Goal: Information Seeking & Learning: Learn about a topic

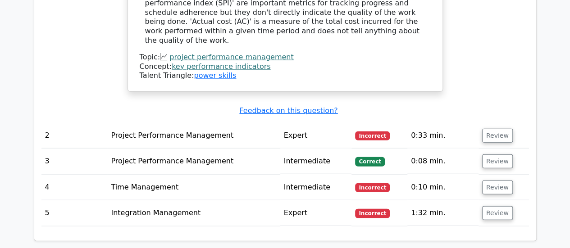
scroll to position [991, 0]
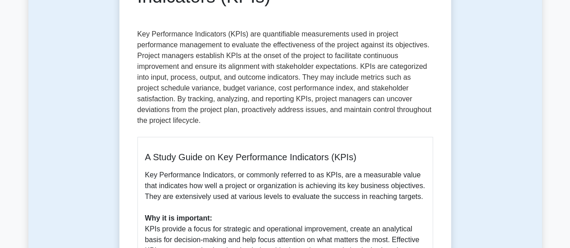
scroll to position [135, 0]
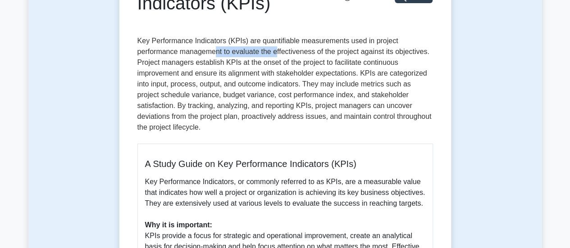
drag, startPoint x: 216, startPoint y: 55, endPoint x: 275, endPoint y: 55, distance: 59.0
click at [275, 55] on p "Key Performance Indicators (KPIs) are quantifiable measurements used in project…" at bounding box center [284, 86] width 295 height 101
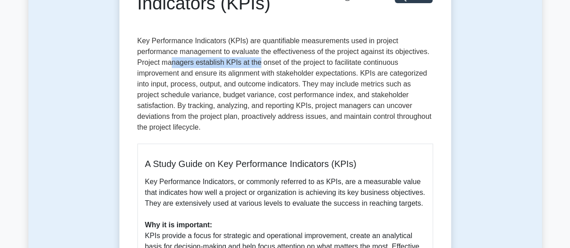
drag, startPoint x: 170, startPoint y: 63, endPoint x: 258, endPoint y: 64, distance: 87.4
click at [258, 64] on p "Key Performance Indicators (KPIs) are quantifiable measurements used in project…" at bounding box center [284, 86] width 295 height 101
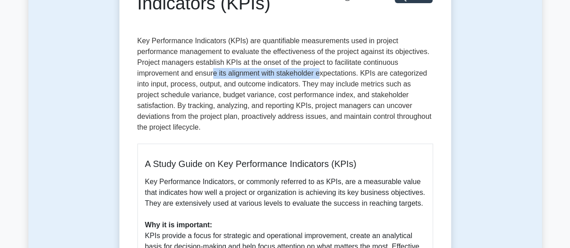
drag, startPoint x: 212, startPoint y: 73, endPoint x: 322, endPoint y: 73, distance: 109.5
click at [322, 73] on p "Key Performance Indicators (KPIs) are quantifiable measurements used in project…" at bounding box center [284, 86] width 295 height 101
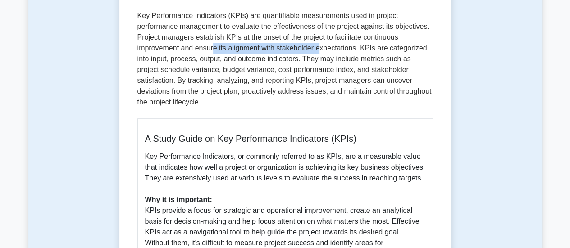
scroll to position [180, 0]
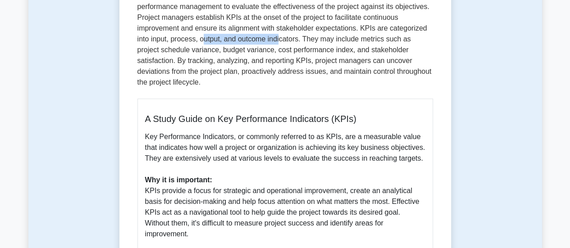
drag, startPoint x: 268, startPoint y: 42, endPoint x: 279, endPoint y: 43, distance: 10.8
click at [279, 43] on p "Key Performance Indicators (KPIs) are quantifiable measurements used in project…" at bounding box center [284, 41] width 295 height 101
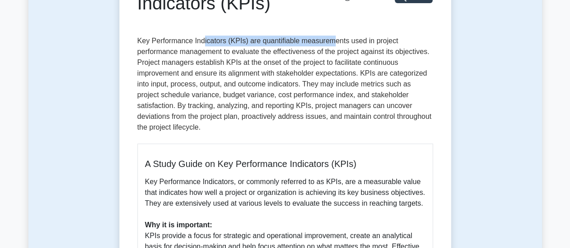
drag, startPoint x: 202, startPoint y: 40, endPoint x: 332, endPoint y: 42, distance: 129.7
click at [332, 42] on p "Key Performance Indicators (KPIs) are quantifiable measurements used in project…" at bounding box center [284, 86] width 295 height 101
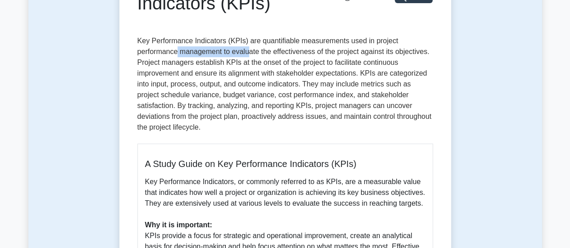
drag, startPoint x: 178, startPoint y: 51, endPoint x: 249, endPoint y: 50, distance: 71.2
click at [249, 50] on p "Key Performance Indicators (KPIs) are quantifiable measurements used in project…" at bounding box center [284, 86] width 295 height 101
drag, startPoint x: 241, startPoint y: 65, endPoint x: 286, endPoint y: 65, distance: 45.9
click at [286, 65] on p "Key Performance Indicators (KPIs) are quantifiable measurements used in project…" at bounding box center [284, 86] width 295 height 101
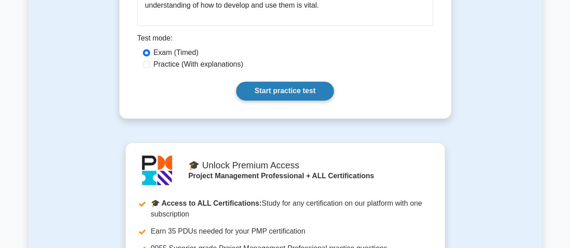
scroll to position [676, 0]
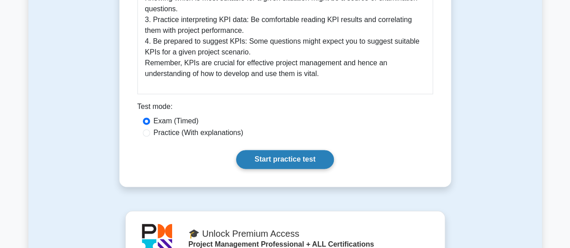
click at [296, 150] on link "Start practice test" at bounding box center [285, 159] width 98 height 19
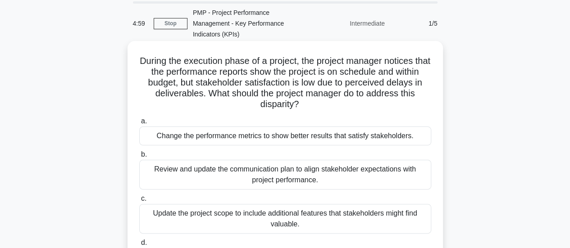
scroll to position [45, 0]
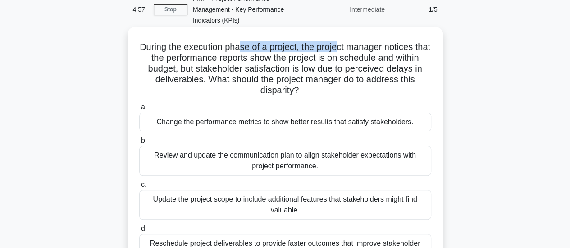
drag, startPoint x: 249, startPoint y: 46, endPoint x: 346, endPoint y: 45, distance: 97.3
click at [346, 45] on h5 "During the execution phase of a project, the project manager notices that the p…" at bounding box center [285, 68] width 294 height 55
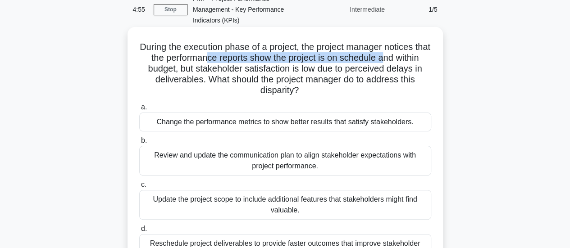
drag, startPoint x: 230, startPoint y: 59, endPoint x: 406, endPoint y: 57, distance: 176.1
click at [406, 57] on h5 "During the execution phase of a project, the project manager notices that the p…" at bounding box center [285, 68] width 294 height 55
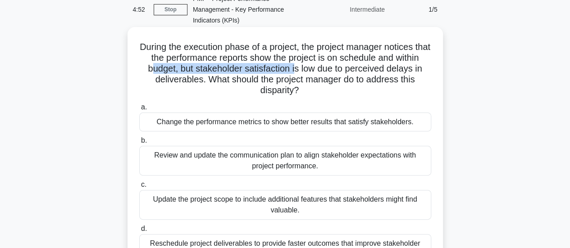
drag, startPoint x: 183, startPoint y: 71, endPoint x: 330, endPoint y: 72, distance: 146.8
click at [330, 72] on h5 "During the execution phase of a project, the project manager notices that the p…" at bounding box center [285, 68] width 294 height 55
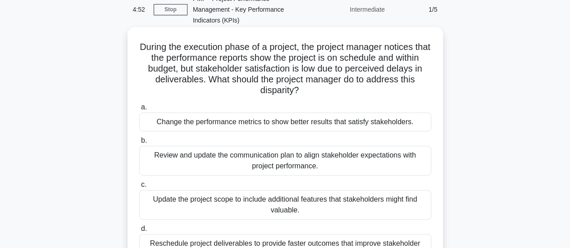
click at [340, 72] on h5 "During the execution phase of a project, the project manager notices that the p…" at bounding box center [285, 68] width 294 height 55
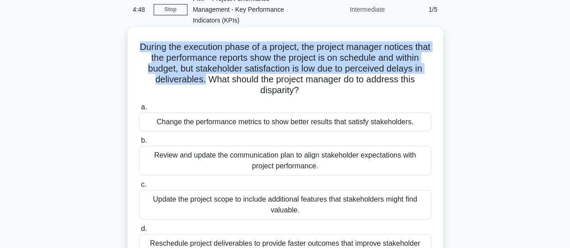
drag, startPoint x: 231, startPoint y: 82, endPoint x: 145, endPoint y: 46, distance: 93.1
click at [145, 46] on h5 "During the execution phase of a project, the project manager notices that the p…" at bounding box center [285, 68] width 294 height 55
click at [194, 60] on h5 "During the execution phase of a project, the project manager notices that the p…" at bounding box center [285, 68] width 294 height 55
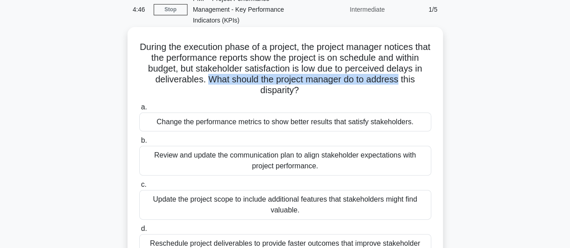
drag, startPoint x: 236, startPoint y: 80, endPoint x: 433, endPoint y: 81, distance: 197.3
click at [433, 81] on div "During the execution phase of a project, the project manager notices that the p…" at bounding box center [285, 152] width 308 height 242
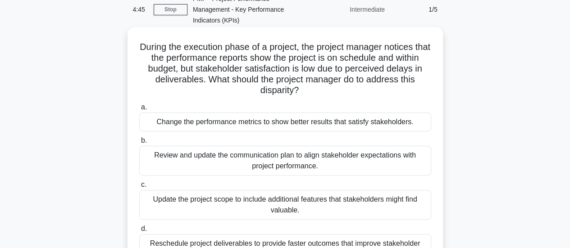
click at [294, 91] on h5 "During the execution phase of a project, the project manager notices that the p…" at bounding box center [285, 68] width 294 height 55
click at [311, 94] on icon at bounding box center [305, 89] width 11 height 10
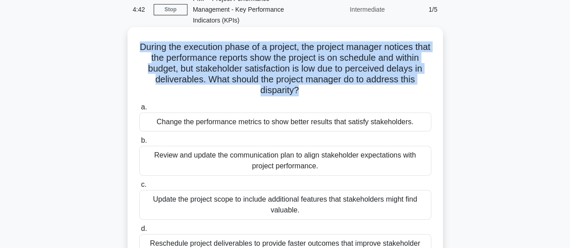
drag, startPoint x: 307, startPoint y: 92, endPoint x: 141, endPoint y: 47, distance: 172.3
click at [141, 47] on h5 "During the execution phase of a project, the project manager notices that the p…" at bounding box center [285, 68] width 294 height 55
click at [190, 54] on h5 "During the execution phase of a project, the project manager notices that the p…" at bounding box center [285, 68] width 294 height 55
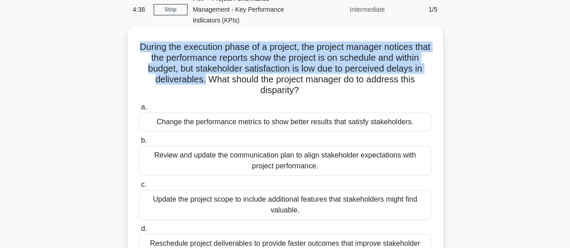
drag, startPoint x: 147, startPoint y: 47, endPoint x: 231, endPoint y: 80, distance: 90.3
click at [231, 80] on h5 "During the execution phase of a project, the project manager notices that the p…" at bounding box center [285, 68] width 294 height 55
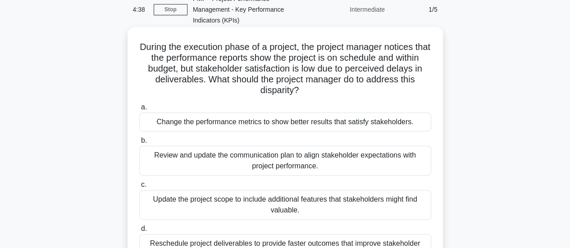
click at [232, 83] on h5 "During the execution phase of a project, the project manager notices that the p…" at bounding box center [285, 68] width 294 height 55
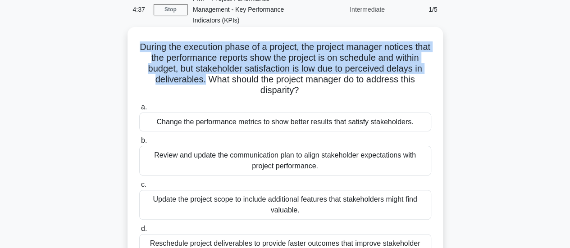
drag, startPoint x: 231, startPoint y: 82, endPoint x: 141, endPoint y: 48, distance: 96.0
click at [141, 48] on h5 "During the execution phase of a project, the project manager notices that the p…" at bounding box center [285, 68] width 294 height 55
click at [162, 53] on h5 "During the execution phase of a project, the project manager notices that the p…" at bounding box center [285, 68] width 294 height 55
drag, startPoint x: 146, startPoint y: 47, endPoint x: 229, endPoint y: 80, distance: 88.6
click at [229, 80] on h5 "During the execution phase of a project, the project manager notices that the p…" at bounding box center [285, 68] width 294 height 55
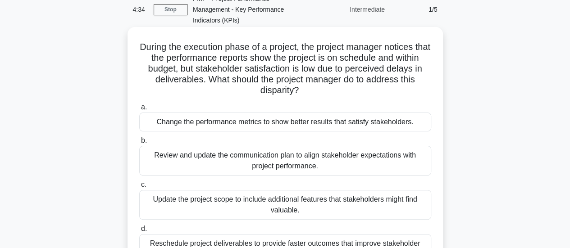
click at [251, 79] on h5 "During the execution phase of a project, the project manager notices that the p…" at bounding box center [285, 68] width 294 height 55
click at [282, 84] on h5 "During the execution phase of a project, the project manager notices that the p…" at bounding box center [285, 68] width 294 height 55
click at [358, 82] on h5 "During the execution phase of a project, the project manager notices that the p…" at bounding box center [285, 68] width 294 height 55
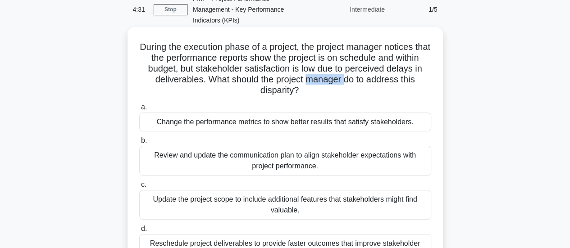
click at [358, 82] on h5 "During the execution phase of a project, the project manager notices that the p…" at bounding box center [285, 68] width 294 height 55
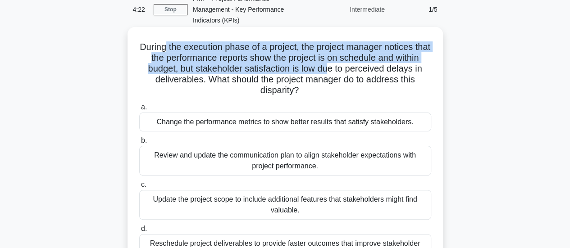
drag, startPoint x: 169, startPoint y: 49, endPoint x: 362, endPoint y: 65, distance: 193.0
click at [362, 65] on h5 "During the execution phase of a project, the project manager notices that the p…" at bounding box center [285, 68] width 294 height 55
click at [339, 70] on h5 "During the execution phase of a project, the project manager notices that the p…" at bounding box center [285, 68] width 294 height 55
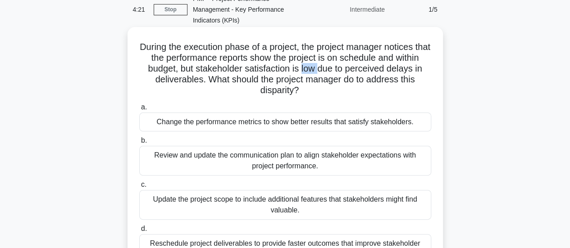
click at [339, 70] on h5 "During the execution phase of a project, the project manager notices that the p…" at bounding box center [285, 68] width 294 height 55
drag, startPoint x: 158, startPoint y: 78, endPoint x: 208, endPoint y: 85, distance: 50.9
click at [208, 85] on h5 "During the execution phase of a project, the project manager notices that the p…" at bounding box center [285, 68] width 294 height 55
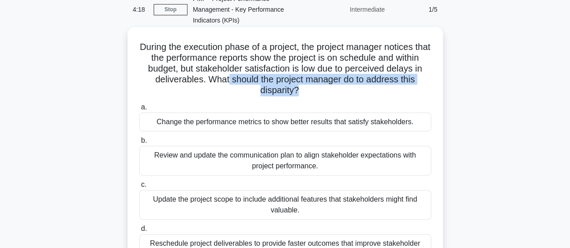
click at [306, 88] on h5 "During the execution phase of a project, the project manager notices that the p…" at bounding box center [285, 68] width 294 height 55
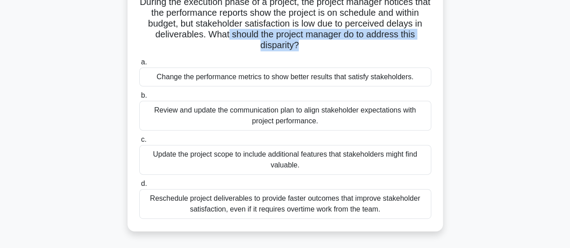
scroll to position [135, 0]
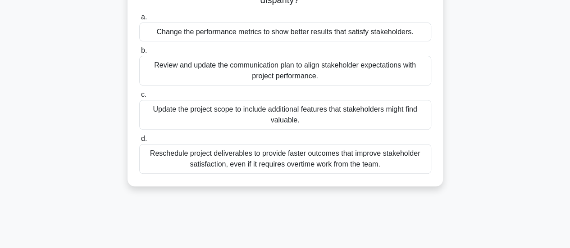
click at [305, 160] on div "Reschedule project deliverables to provide faster outcomes that improve stakeho…" at bounding box center [285, 159] width 292 height 30
click at [139, 142] on input "d. Reschedule project deliverables to provide faster outcomes that improve stak…" at bounding box center [139, 139] width 0 height 6
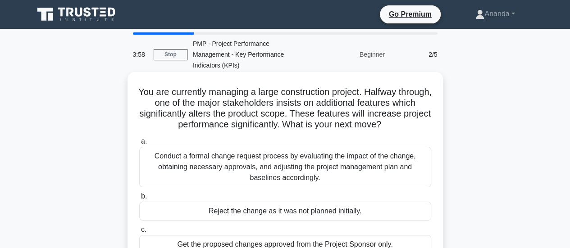
scroll to position [0, 0]
drag, startPoint x: 190, startPoint y: 97, endPoint x: 197, endPoint y: 94, distance: 8.1
click at [194, 96] on h5 "You are currently managing a large construction project. Halfway through, one o…" at bounding box center [285, 108] width 294 height 44
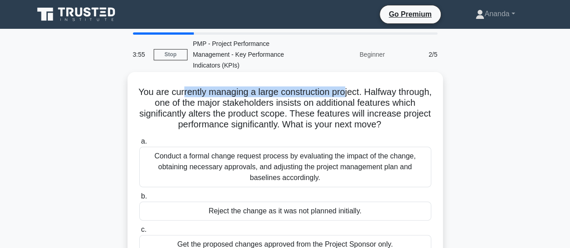
drag, startPoint x: 198, startPoint y: 94, endPoint x: 362, endPoint y: 94, distance: 164.4
click at [362, 94] on h5 "You are currently managing a large construction project. Halfway through, one o…" at bounding box center [285, 108] width 294 height 44
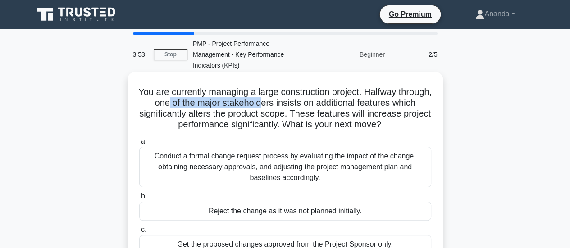
drag, startPoint x: 196, startPoint y: 104, endPoint x: 294, endPoint y: 106, distance: 98.2
click at [294, 106] on h5 "You are currently managing a large construction project. Halfway through, one o…" at bounding box center [285, 108] width 294 height 44
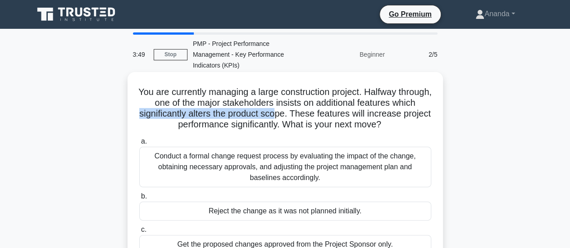
drag, startPoint x: 161, startPoint y: 113, endPoint x: 304, endPoint y: 116, distance: 143.7
click at [304, 116] on h5 "You are currently managing a large construction project. Halfway through, one o…" at bounding box center [285, 108] width 294 height 44
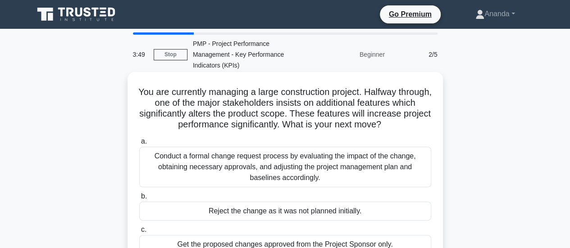
click at [310, 116] on h5 "You are currently managing a large construction project. Halfway through, one o…" at bounding box center [285, 108] width 294 height 44
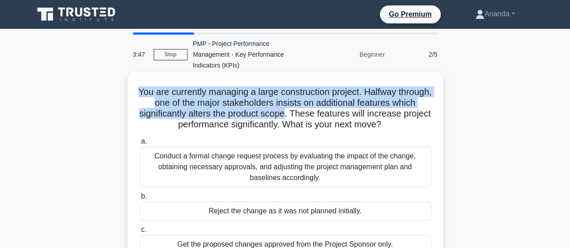
drag, startPoint x: 315, startPoint y: 116, endPoint x: 151, endPoint y: 93, distance: 165.9
click at [151, 93] on h5 "You are currently managing a large construction project. Halfway through, one o…" at bounding box center [285, 108] width 294 height 44
click at [184, 101] on h5 "You are currently managing a large construction project. Halfway through, one o…" at bounding box center [285, 108] width 294 height 44
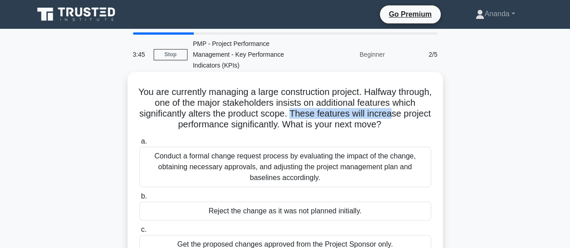
drag, startPoint x: 322, startPoint y: 113, endPoint x: 422, endPoint y: 118, distance: 100.1
click at [422, 118] on h5 "You are currently managing a large construction project. Halfway through, one o…" at bounding box center [285, 108] width 294 height 44
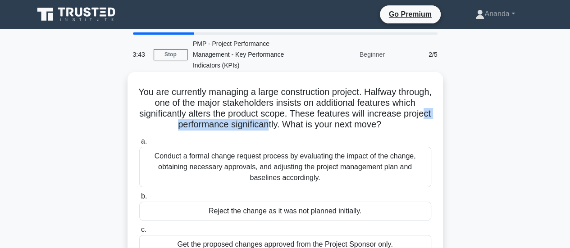
drag, startPoint x: 177, startPoint y: 123, endPoint x: 283, endPoint y: 124, distance: 105.4
click at [283, 124] on h5 "You are currently managing a large construction project. Halfway through, one o…" at bounding box center [285, 108] width 294 height 44
click at [201, 97] on h5 "You are currently managing a large construction project. Halfway through, one o…" at bounding box center [285, 108] width 294 height 44
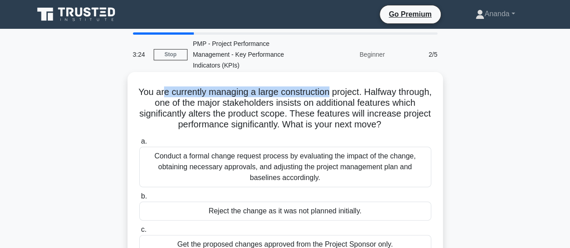
drag, startPoint x: 177, startPoint y: 95, endPoint x: 348, endPoint y: 95, distance: 171.6
click at [348, 95] on h5 "You are currently managing a large construction project. Halfway through, one o…" at bounding box center [285, 108] width 294 height 44
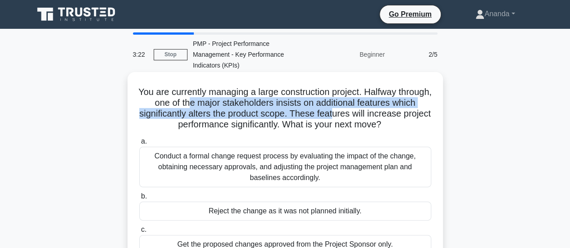
drag, startPoint x: 219, startPoint y: 104, endPoint x: 362, endPoint y: 109, distance: 143.4
click at [362, 109] on h5 "You are currently managing a large construction project. Halfway through, one o…" at bounding box center [285, 108] width 294 height 44
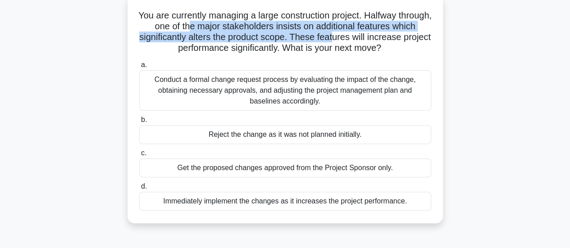
scroll to position [90, 0]
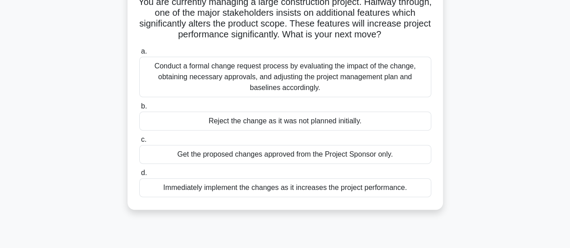
click at [277, 82] on div "Conduct a formal change request process by evaluating the impact of the change,…" at bounding box center [285, 77] width 292 height 41
click at [139, 55] on input "a. Conduct a formal change request process by evaluating the impact of the chan…" at bounding box center [139, 52] width 0 height 6
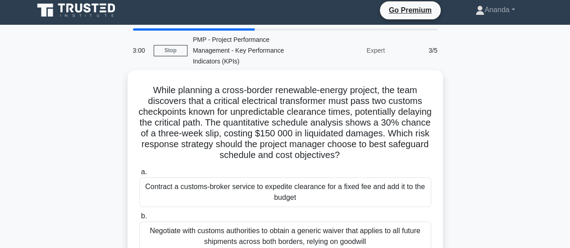
scroll to position [0, 0]
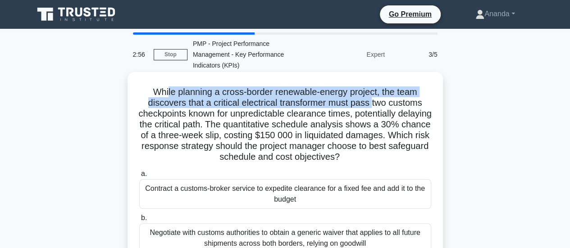
drag, startPoint x: 166, startPoint y: 91, endPoint x: 372, endPoint y: 99, distance: 206.5
click at [372, 99] on h5 "While planning a cross-border renewable-energy project, the team discovers that…" at bounding box center [285, 124] width 294 height 77
click at [295, 103] on h5 "While planning a cross-border renewable-energy project, the team discovers that…" at bounding box center [285, 124] width 294 height 77
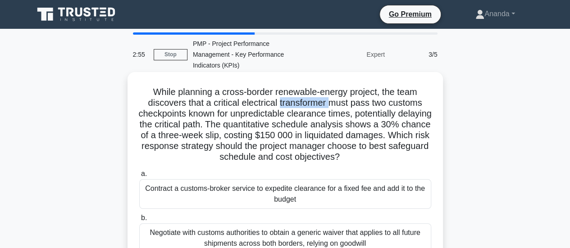
click at [295, 103] on h5 "While planning a cross-border renewable-energy project, the team discovers that…" at bounding box center [285, 124] width 294 height 77
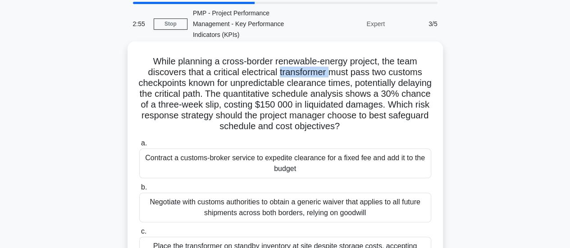
scroll to position [45, 0]
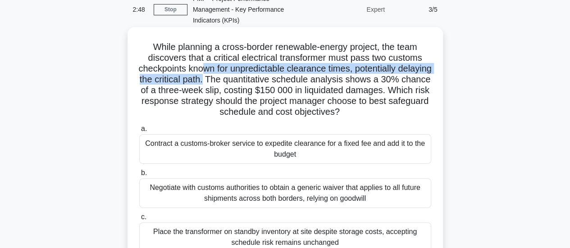
drag, startPoint x: 217, startPoint y: 70, endPoint x: 249, endPoint y: 81, distance: 33.3
click at [249, 81] on h5 "While planning a cross-border renewable-energy project, the team discovers that…" at bounding box center [285, 79] width 294 height 77
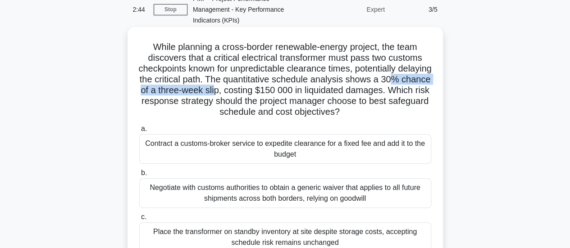
drag, startPoint x: 167, startPoint y: 90, endPoint x: 281, endPoint y: 91, distance: 114.0
click at [281, 91] on h5 "While planning a cross-border renewable-energy project, the team discovers that…" at bounding box center [285, 79] width 294 height 77
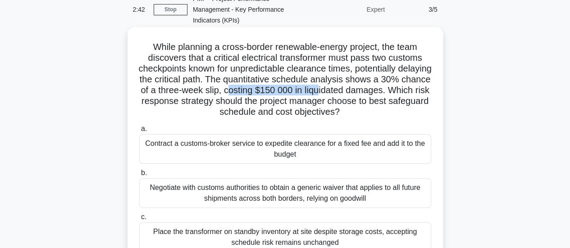
drag, startPoint x: 294, startPoint y: 93, endPoint x: 389, endPoint y: 90, distance: 94.6
click at [389, 90] on h5 "While planning a cross-border renewable-energy project, the team discovers that…" at bounding box center [285, 79] width 294 height 77
drag, startPoint x: 223, startPoint y: 103, endPoint x: 404, endPoint y: 114, distance: 180.9
click at [404, 114] on h5 "While planning a cross-border renewable-energy project, the team discovers that…" at bounding box center [285, 79] width 294 height 77
click at [333, 114] on h5 "While planning a cross-border renewable-energy project, the team discovers that…" at bounding box center [285, 79] width 294 height 77
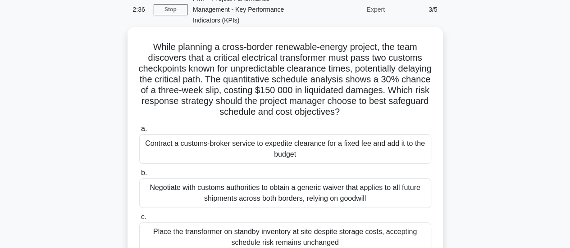
click at [333, 114] on h5 "While planning a cross-border renewable-energy project, the team discovers that…" at bounding box center [285, 79] width 294 height 77
drag, startPoint x: 252, startPoint y: 92, endPoint x: 291, endPoint y: 91, distance: 38.7
click at [291, 91] on h5 "While planning a cross-border renewable-energy project, the team discovers that…" at bounding box center [285, 79] width 294 height 77
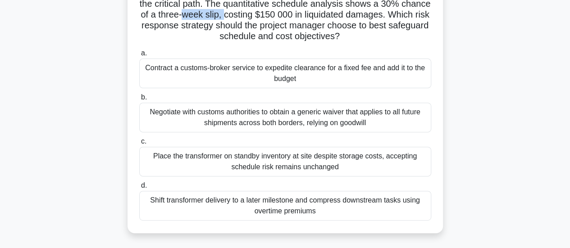
scroll to position [135, 0]
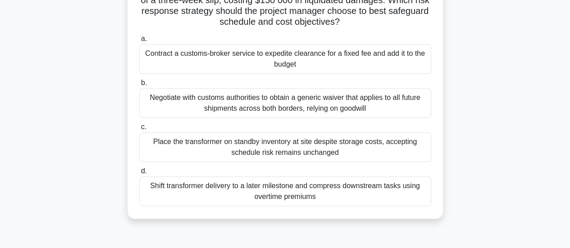
click at [309, 107] on div "Negotiate with customs authorities to obtain a generic waiver that applies to a…" at bounding box center [285, 103] width 292 height 30
click at [139, 86] on input "b. Negotiate with customs authorities to obtain a generic waiver that applies t…" at bounding box center [139, 83] width 0 height 6
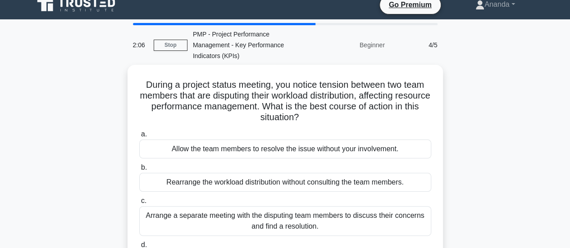
scroll to position [0, 0]
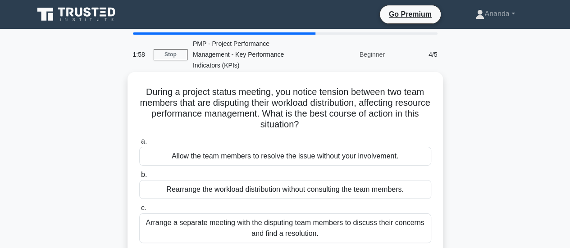
drag, startPoint x: 156, startPoint y: 92, endPoint x: 367, endPoint y: 122, distance: 212.9
click at [367, 122] on h5 "During a project status meeting, you notice tension between two team members th…" at bounding box center [285, 108] width 294 height 44
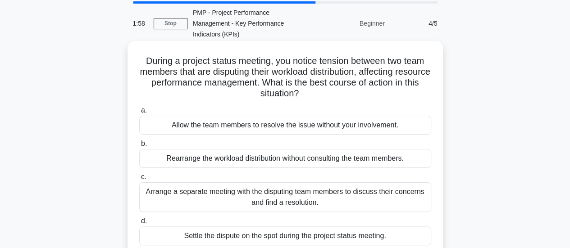
scroll to position [45, 0]
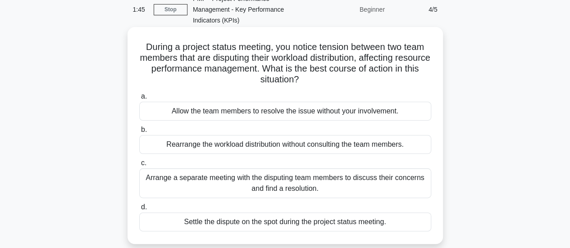
click at [324, 186] on div "Arrange a separate meeting with the disputing team members to discuss their con…" at bounding box center [285, 183] width 292 height 30
click at [139, 166] on input "c. Arrange a separate meeting with the disputing team members to discuss their …" at bounding box center [139, 163] width 0 height 6
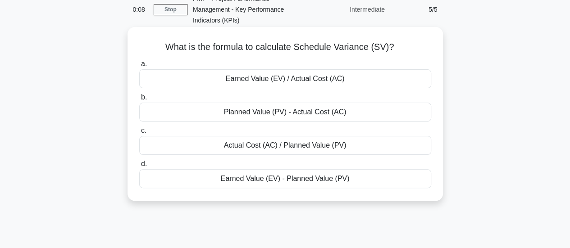
click at [290, 180] on div "Earned Value (EV) - Planned Value (PV)" at bounding box center [285, 178] width 292 height 19
click at [139, 167] on input "d. Earned Value (EV) - Planned Value (PV)" at bounding box center [139, 164] width 0 height 6
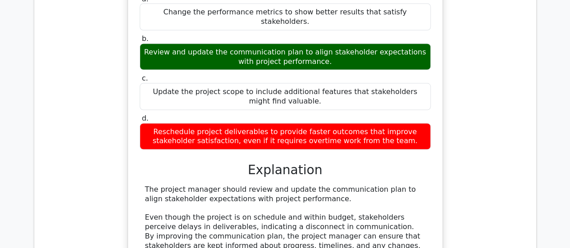
scroll to position [901, 0]
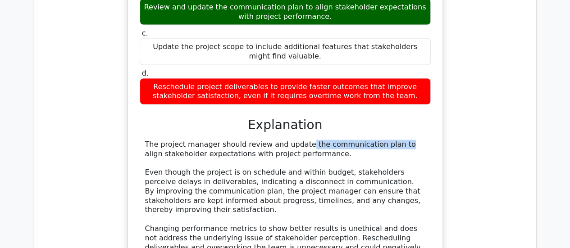
drag, startPoint x: 235, startPoint y: 124, endPoint x: 331, endPoint y: 123, distance: 95.5
click at [331, 140] on div "The project manager should review and update the communication plan to align st…" at bounding box center [285, 210] width 280 height 141
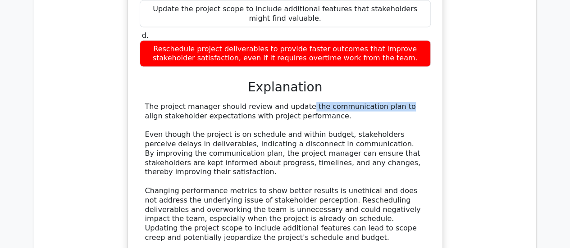
scroll to position [991, 0]
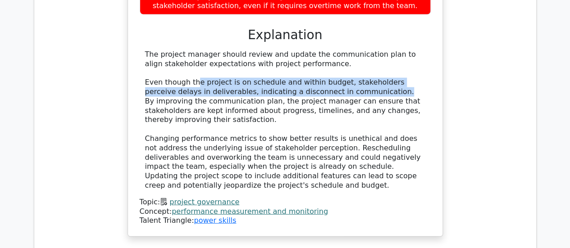
drag, startPoint x: 192, startPoint y: 59, endPoint x: 327, endPoint y: 72, distance: 136.2
click at [327, 72] on div "The project manager should review and update the communication plan to align st…" at bounding box center [285, 120] width 280 height 141
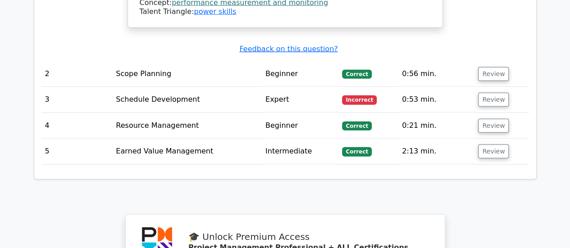
scroll to position [1216, 0]
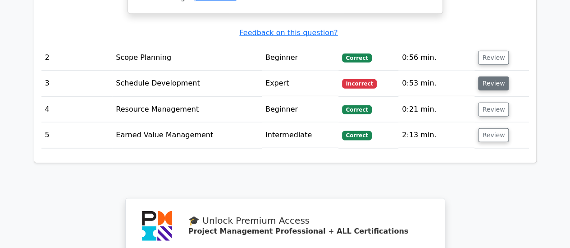
click at [490, 77] on button "Review" at bounding box center [493, 84] width 31 height 14
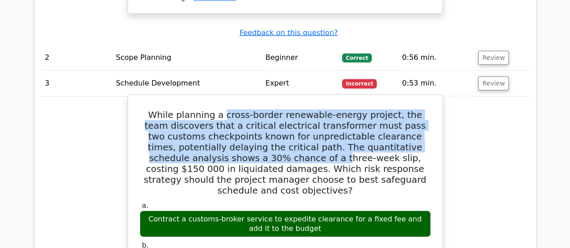
drag, startPoint x: 220, startPoint y: 93, endPoint x: 229, endPoint y: 135, distance: 42.4
click at [229, 135] on h5 "While planning a cross-border renewable-energy project, the team discovers that…" at bounding box center [285, 152] width 293 height 86
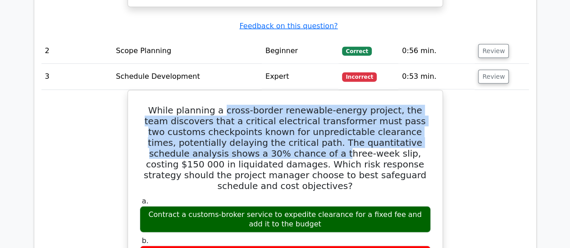
scroll to position [1126, 0]
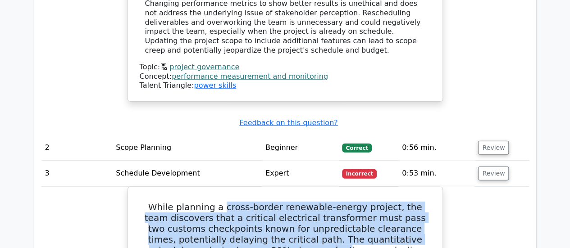
click at [281, 72] on link "performance measurement and monitoring" at bounding box center [250, 76] width 156 height 9
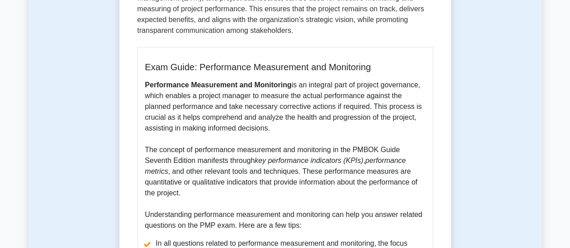
scroll to position [270, 0]
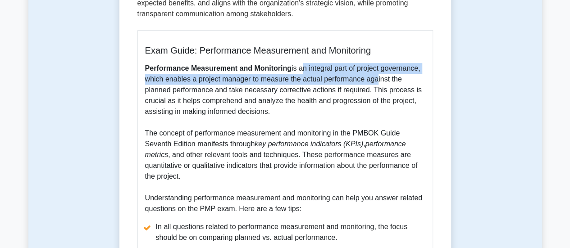
drag, startPoint x: 302, startPoint y: 72, endPoint x: 371, endPoint y: 75, distance: 69.5
click at [371, 75] on p "Performance Measurement and Monitoring is an integral part of project governanc…" at bounding box center [285, 138] width 280 height 151
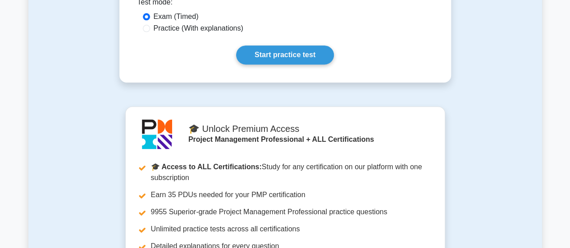
scroll to position [586, 0]
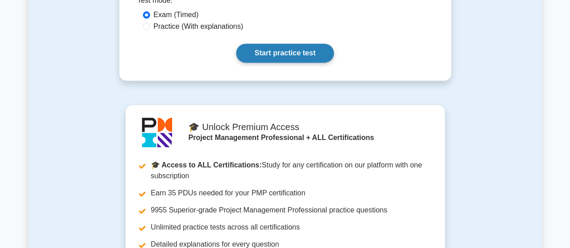
click at [309, 57] on link "Start practice test" at bounding box center [285, 53] width 98 height 19
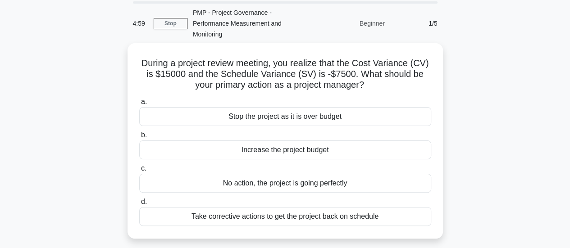
scroll to position [45, 0]
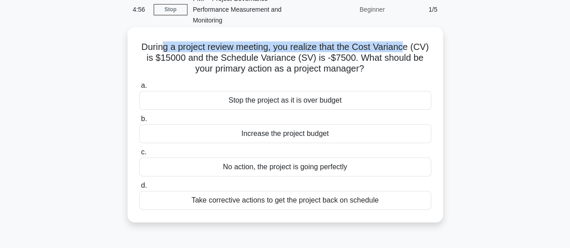
drag, startPoint x: 163, startPoint y: 46, endPoint x: 407, endPoint y: 46, distance: 244.6
click at [407, 46] on h5 "During a project review meeting, you realize that the Cost Variance (CV) is $15…" at bounding box center [285, 57] width 294 height 33
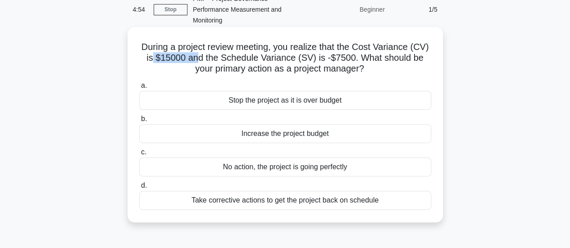
drag, startPoint x: 152, startPoint y: 63, endPoint x: 195, endPoint y: 61, distance: 42.4
click at [195, 61] on h5 "During a project review meeting, you realize that the Cost Variance (CV) is $15…" at bounding box center [285, 57] width 294 height 33
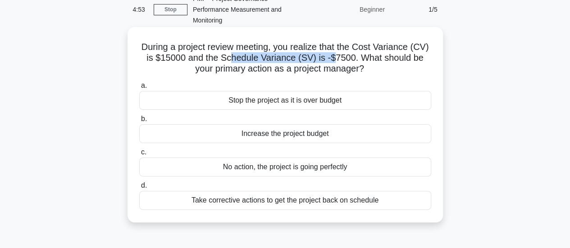
drag, startPoint x: 252, startPoint y: 60, endPoint x: 335, endPoint y: 60, distance: 83.3
click at [335, 60] on h5 "During a project review meeting, you realize that the Cost Variance (CV) is $15…" at bounding box center [285, 57] width 294 height 33
click at [290, 203] on div "Take corrective actions to get the project back on schedule" at bounding box center [285, 200] width 292 height 19
click at [139, 189] on input "d. Take corrective actions to get the project back on schedule" at bounding box center [139, 186] width 0 height 6
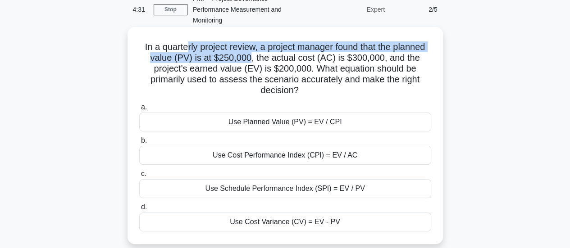
drag, startPoint x: 182, startPoint y: 47, endPoint x: 251, endPoint y: 55, distance: 69.8
click at [251, 55] on h5 "In a quarterly project review, a project manager found that the planned value (…" at bounding box center [285, 68] width 294 height 55
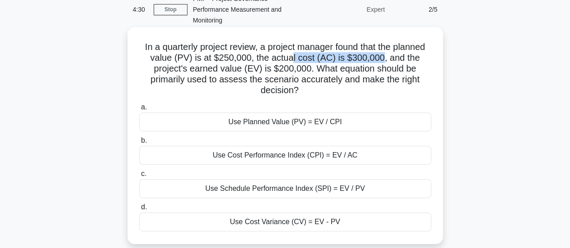
drag, startPoint x: 293, startPoint y: 59, endPoint x: 383, endPoint y: 62, distance: 90.1
click at [383, 62] on h5 "In a quarterly project review, a project manager found that the planned value (…" at bounding box center [285, 68] width 294 height 55
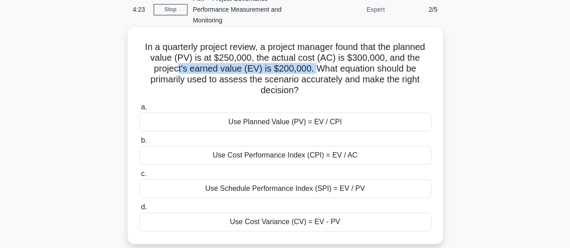
drag, startPoint x: 176, startPoint y: 68, endPoint x: 317, endPoint y: 74, distance: 141.1
click at [317, 74] on h5 "In a quarterly project review, a project manager found that the planned value (…" at bounding box center [285, 68] width 294 height 55
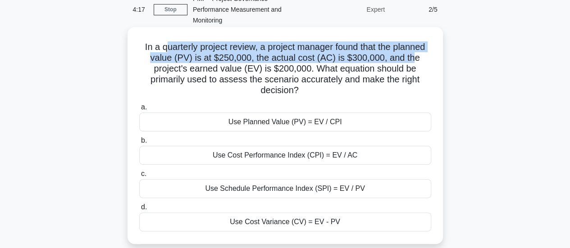
drag, startPoint x: 161, startPoint y: 48, endPoint x: 414, endPoint y: 54, distance: 253.2
click at [414, 54] on h5 "In a quarterly project review, a project manager found that the planned value (…" at bounding box center [285, 68] width 294 height 55
click at [393, 54] on h5 "In a quarterly project review, a project manager found that the planned value (…" at bounding box center [285, 68] width 294 height 55
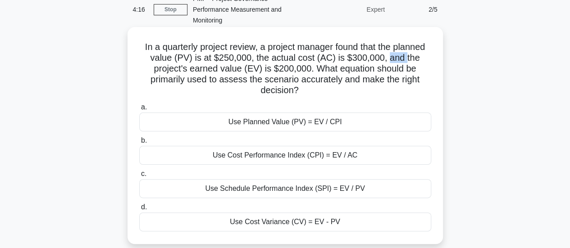
click at [393, 54] on h5 "In a quarterly project review, a project manager found that the planned value (…" at bounding box center [285, 68] width 294 height 55
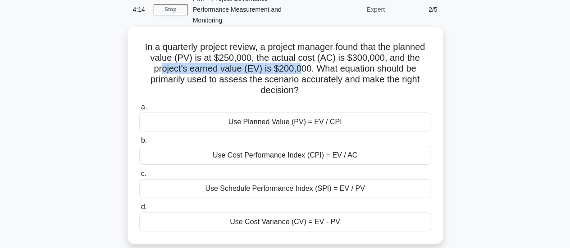
drag, startPoint x: 162, startPoint y: 70, endPoint x: 299, endPoint y: 72, distance: 137.0
click at [299, 72] on h5 "In a quarterly project review, a project manager found that the planned value (…" at bounding box center [285, 68] width 294 height 55
click at [296, 72] on h5 "In a quarterly project review, a project manager found that the planned value (…" at bounding box center [285, 68] width 294 height 55
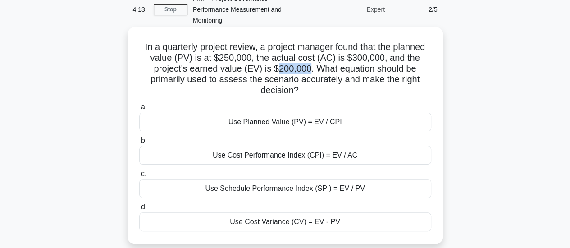
click at [296, 72] on h5 "In a quarterly project review, a project manager found that the planned value (…" at bounding box center [285, 68] width 294 height 55
click at [323, 72] on h5 "In a quarterly project review, a project manager found that the planned value (…" at bounding box center [285, 68] width 294 height 55
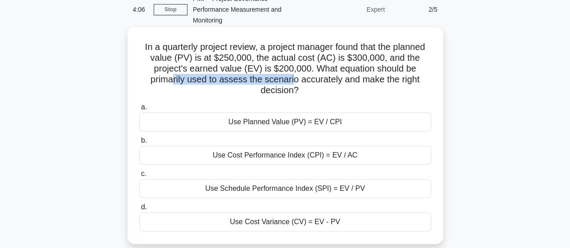
drag, startPoint x: 170, startPoint y: 81, endPoint x: 292, endPoint y: 81, distance: 122.1
click at [292, 81] on h5 "In a quarterly project review, a project manager found that the planned value (…" at bounding box center [285, 68] width 294 height 55
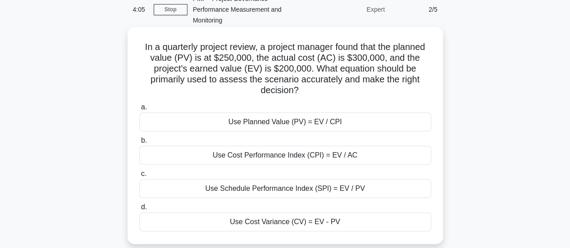
click at [284, 89] on h5 "In a quarterly project review, a project manager found that the planned value (…" at bounding box center [285, 68] width 294 height 55
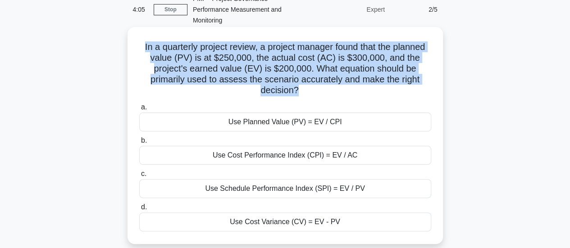
click at [284, 89] on h5 "In a quarterly project review, a project manager found that the planned value (…" at bounding box center [285, 68] width 294 height 55
click at [290, 90] on h5 "In a quarterly project review, a project manager found that the planned value (…" at bounding box center [285, 68] width 294 height 55
drag, startPoint x: 300, startPoint y: 91, endPoint x: 136, endPoint y: 49, distance: 170.3
click at [136, 49] on div "In a quarterly project review, a project manager found that the planned value (…" at bounding box center [285, 136] width 308 height 210
click at [178, 52] on h5 "In a quarterly project review, a project manager found that the planned value (…" at bounding box center [285, 68] width 294 height 55
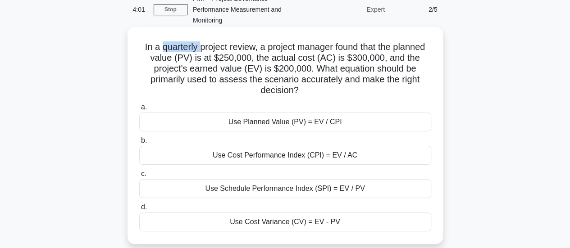
click at [178, 52] on h5 "In a quarterly project review, a project manager found that the planned value (…" at bounding box center [285, 68] width 294 height 55
click at [182, 53] on h5 "In a quarterly project review, a project manager found that the planned value (…" at bounding box center [285, 68] width 294 height 55
click at [200, 51] on h5 "In a quarterly project review, a project manager found that the planned value (…" at bounding box center [285, 68] width 294 height 55
click at [201, 51] on h5 "In a quarterly project review, a project manager found that the planned value (…" at bounding box center [285, 68] width 294 height 55
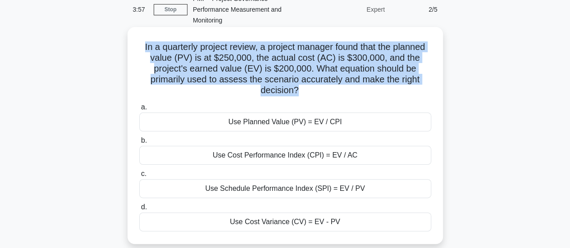
click at [201, 51] on h5 "In a quarterly project review, a project manager found that the planned value (…" at bounding box center [285, 68] width 294 height 55
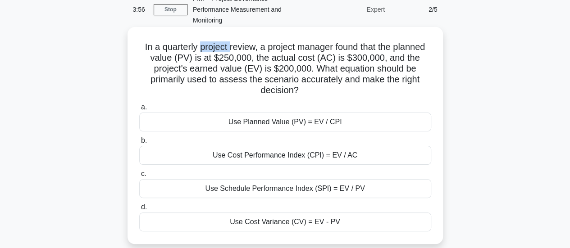
click at [201, 51] on h5 "In a quarterly project review, a project manager found that the planned value (…" at bounding box center [285, 68] width 294 height 55
drag, startPoint x: 179, startPoint y: 50, endPoint x: 221, endPoint y: 50, distance: 41.4
click at [221, 50] on h5 "In a quarterly project review, a project manager found that the planned value (…" at bounding box center [285, 68] width 294 height 55
click at [243, 66] on h5 "In a quarterly project review, a project manager found that the planned value (…" at bounding box center [285, 68] width 294 height 55
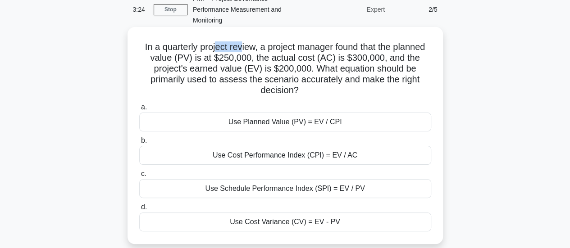
drag, startPoint x: 214, startPoint y: 49, endPoint x: 241, endPoint y: 48, distance: 27.9
click at [241, 48] on h5 "In a quarterly project review, a project manager found that the planned value (…" at bounding box center [285, 68] width 294 height 55
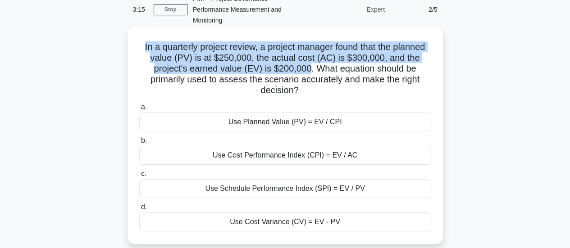
drag, startPoint x: 139, startPoint y: 45, endPoint x: 310, endPoint y: 72, distance: 173.1
click at [310, 72] on h5 "In a quarterly project review, a project manager found that the planned value (…" at bounding box center [285, 68] width 294 height 55
click at [234, 58] on h5 "In a quarterly project review, a project manager found that the planned value (…" at bounding box center [285, 68] width 294 height 55
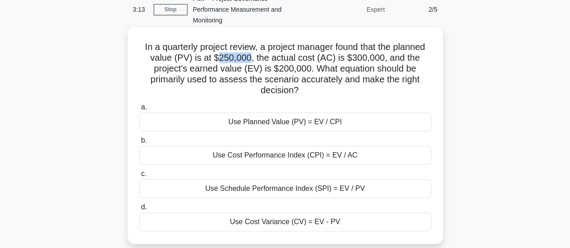
click at [234, 58] on h5 "In a quarterly project review, a project manager found that the planned value (…" at bounding box center [285, 68] width 294 height 55
drag, startPoint x: 270, startPoint y: 82, endPoint x: 386, endPoint y: 86, distance: 115.4
click at [386, 86] on h5 "In a quarterly project review, a project manager found that the planned value (…" at bounding box center [285, 68] width 294 height 55
click at [326, 187] on div "Use Schedule Performance Index (SPI) = EV / PV" at bounding box center [285, 188] width 292 height 19
click at [139, 177] on input "c. Use Schedule Performance Index (SPI) = EV / PV" at bounding box center [139, 174] width 0 height 6
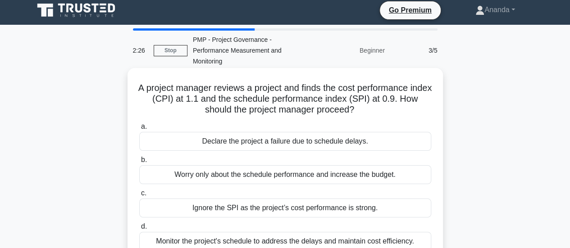
scroll to position [0, 0]
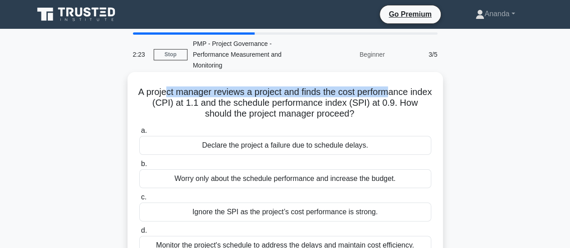
drag, startPoint x: 177, startPoint y: 91, endPoint x: 407, endPoint y: 92, distance: 229.7
click at [407, 92] on h5 "A project manager reviews a project and finds the cost performance index (CPI) …" at bounding box center [285, 102] width 294 height 33
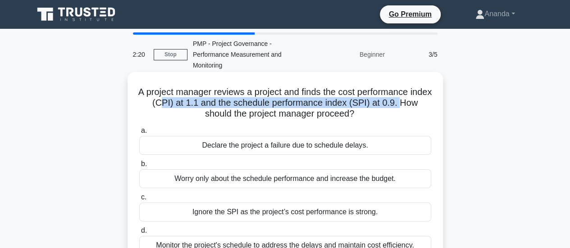
drag, startPoint x: 176, startPoint y: 103, endPoint x: 409, endPoint y: 107, distance: 232.9
click at [409, 107] on h5 "A project manager reviews a project and finds the cost performance index (CPI) …" at bounding box center [285, 102] width 294 height 33
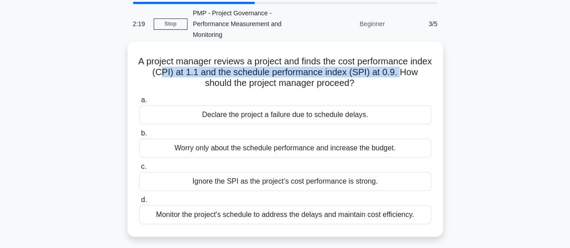
scroll to position [45, 0]
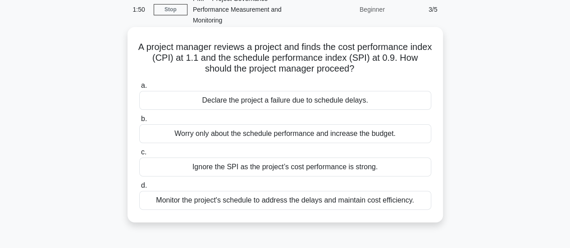
click at [282, 201] on div "Monitor the project's schedule to address the delays and maintain cost efficien…" at bounding box center [285, 200] width 292 height 19
click at [139, 189] on input "d. Monitor the project's schedule to address the delays and maintain cost effic…" at bounding box center [139, 186] width 0 height 6
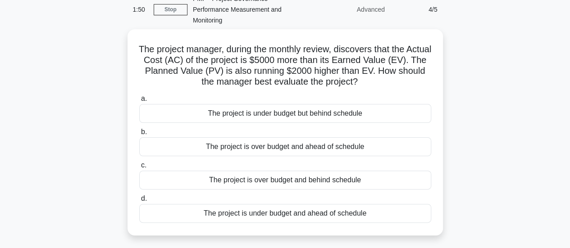
scroll to position [0, 0]
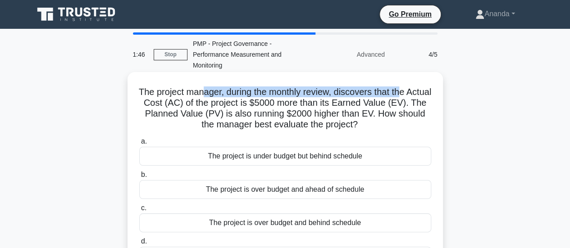
drag, startPoint x: 215, startPoint y: 93, endPoint x: 419, endPoint y: 97, distance: 203.6
click at [419, 97] on h5 "The project manager, during the monthly review, discovers that the Actual Cost …" at bounding box center [285, 108] width 294 height 44
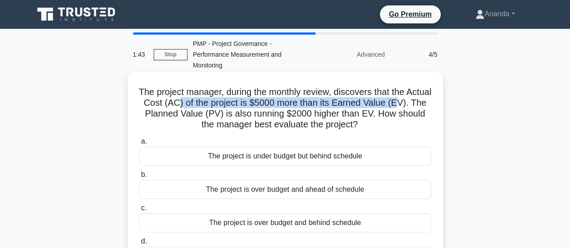
drag, startPoint x: 200, startPoint y: 105, endPoint x: 423, endPoint y: 107, distance: 223.0
click at [423, 107] on h5 "The project manager, during the monthly review, discovers that the Actual Cost …" at bounding box center [285, 108] width 294 height 44
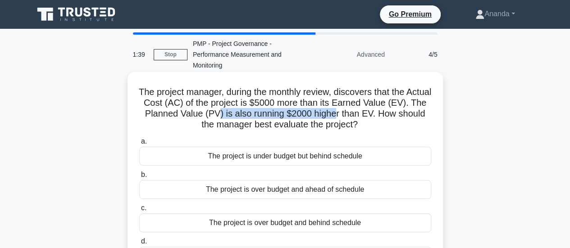
drag, startPoint x: 250, startPoint y: 109, endPoint x: 359, endPoint y: 109, distance: 108.1
click at [359, 109] on h5 "The project manager, during the monthly review, discovers that the Actual Cost …" at bounding box center [285, 108] width 294 height 44
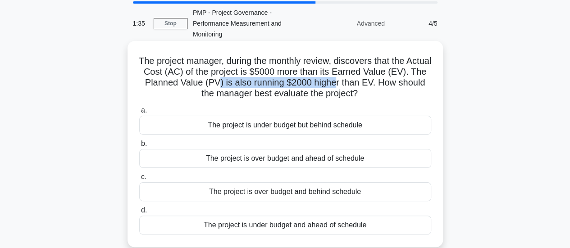
scroll to position [45, 0]
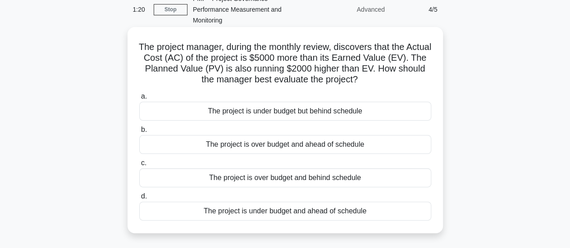
click at [284, 182] on div "The project is over budget and behind schedule" at bounding box center [285, 177] width 292 height 19
click at [139, 166] on input "c. The project is over budget and behind schedule" at bounding box center [139, 163] width 0 height 6
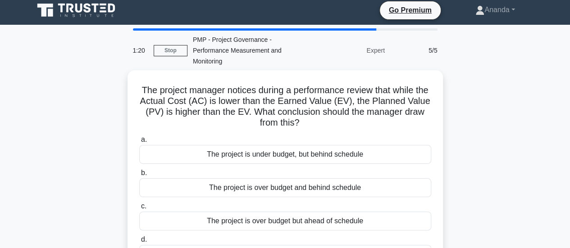
scroll to position [0, 0]
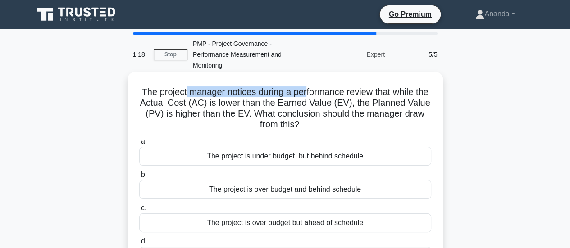
drag, startPoint x: 249, startPoint y: 96, endPoint x: 313, endPoint y: 96, distance: 64.0
click at [313, 96] on h5 "The project manager notices during a performance review that while the Actual C…" at bounding box center [285, 108] width 294 height 44
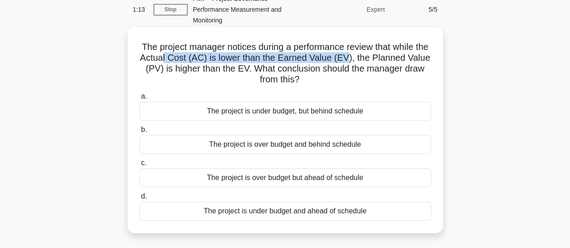
drag, startPoint x: 183, startPoint y: 59, endPoint x: 368, endPoint y: 60, distance: 184.7
click at [368, 60] on h5 "The project manager notices during a performance review that while the Actual C…" at bounding box center [285, 63] width 294 height 44
click at [285, 59] on h5 "The project manager notices during a performance review that while the Actual C…" at bounding box center [285, 63] width 294 height 44
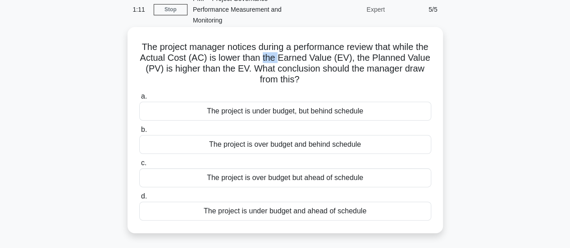
click at [285, 59] on h5 "The project manager notices during a performance review that while the Actual C…" at bounding box center [285, 63] width 294 height 44
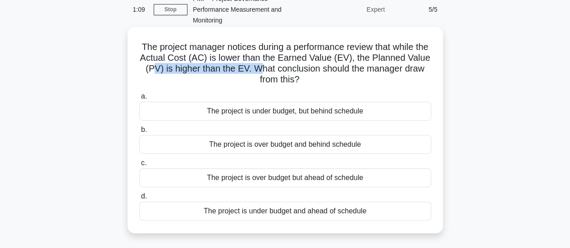
drag, startPoint x: 173, startPoint y: 72, endPoint x: 283, endPoint y: 72, distance: 110.4
click at [283, 72] on h5 "The project manager notices during a performance review that while the Actual C…" at bounding box center [285, 63] width 294 height 44
click at [266, 69] on h5 "The project manager notices during a performance review that while the Actual C…" at bounding box center [285, 63] width 294 height 44
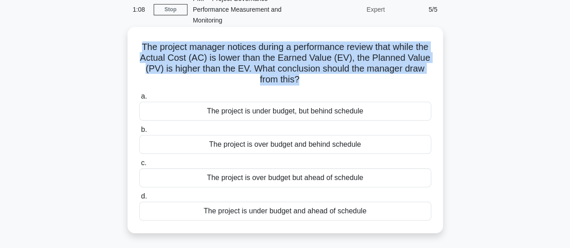
click at [266, 69] on h5 "The project manager notices during a performance review that while the Actual C…" at bounding box center [285, 63] width 294 height 44
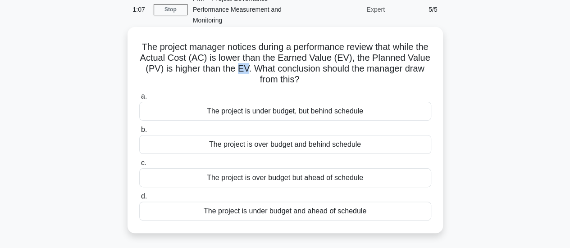
click at [266, 69] on h5 "The project manager notices during a performance review that while the Actual C…" at bounding box center [285, 63] width 294 height 44
drag, startPoint x: 233, startPoint y: 57, endPoint x: 314, endPoint y: 55, distance: 81.1
click at [314, 55] on h5 "The project manager notices during a performance review that while the Actual C…" at bounding box center [285, 63] width 294 height 44
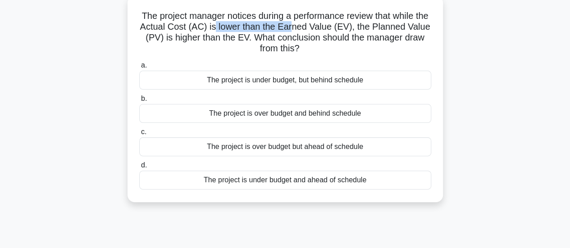
scroll to position [90, 0]
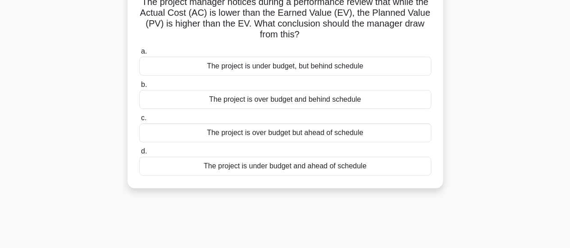
click at [268, 100] on div "The project is over budget and behind schedule" at bounding box center [285, 99] width 292 height 19
click at [139, 88] on input "b. The project is over budget and behind schedule" at bounding box center [139, 85] width 0 height 6
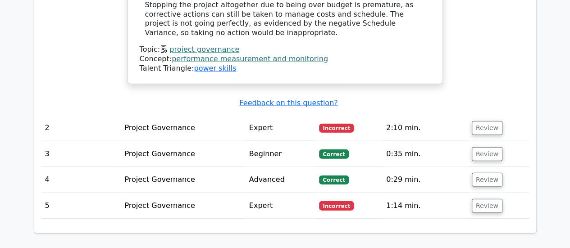
scroll to position [1126, 0]
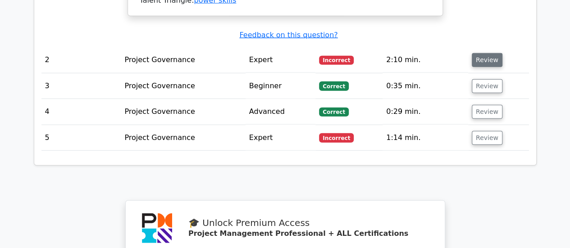
click at [482, 53] on button "Review" at bounding box center [487, 60] width 31 height 14
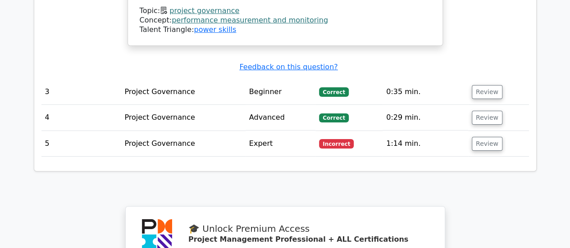
scroll to position [1531, 0]
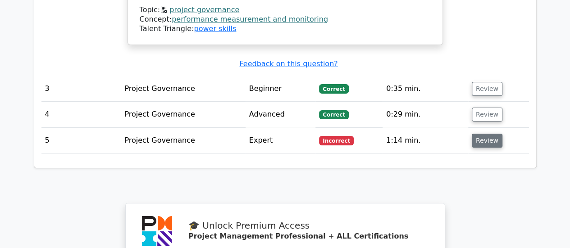
click at [477, 134] on button "Review" at bounding box center [487, 141] width 31 height 14
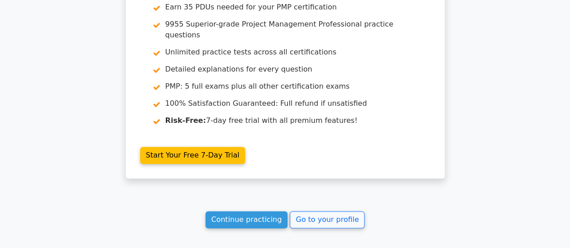
scroll to position [2231, 0]
